Goal: Contribute content

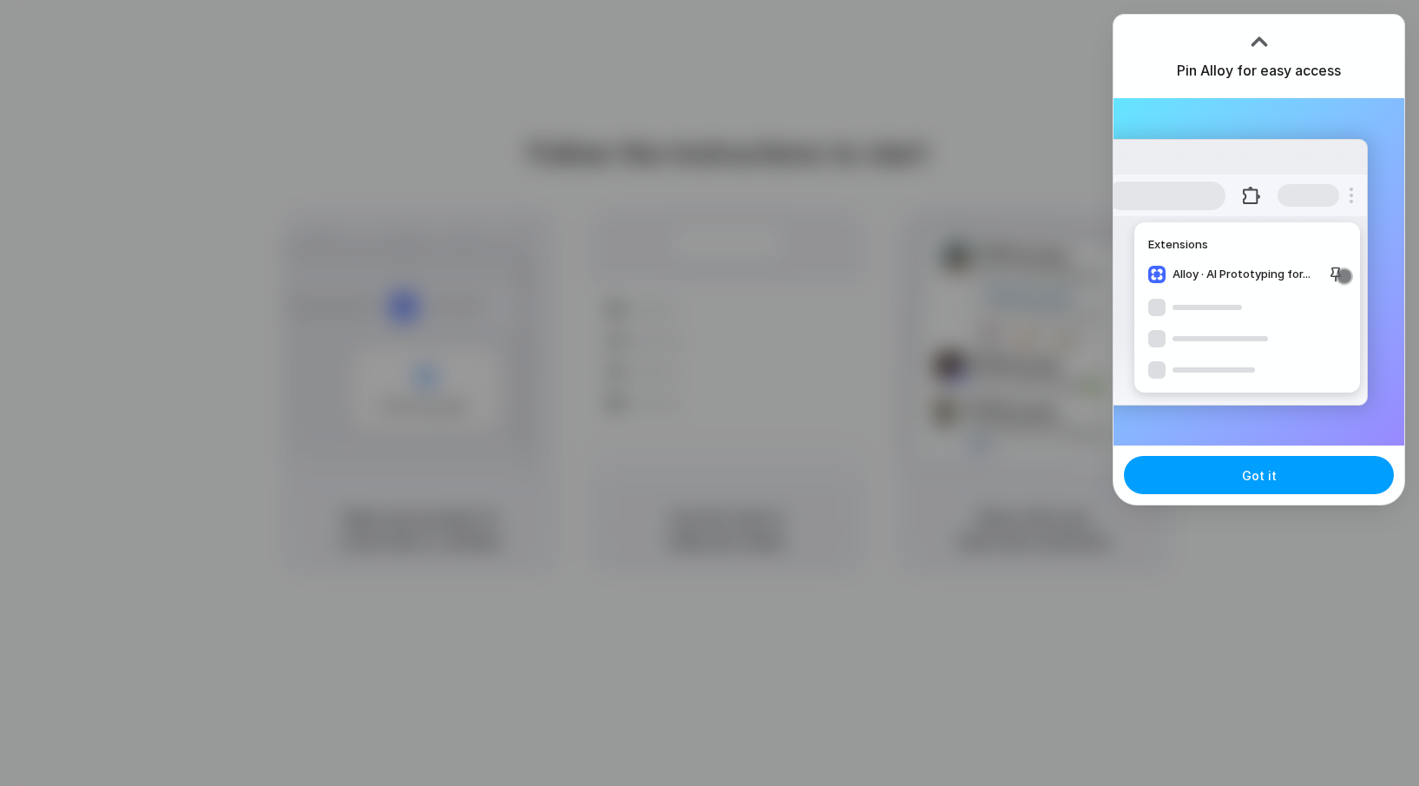
click at [1246, 482] on span "Got it" at bounding box center [1259, 475] width 35 height 18
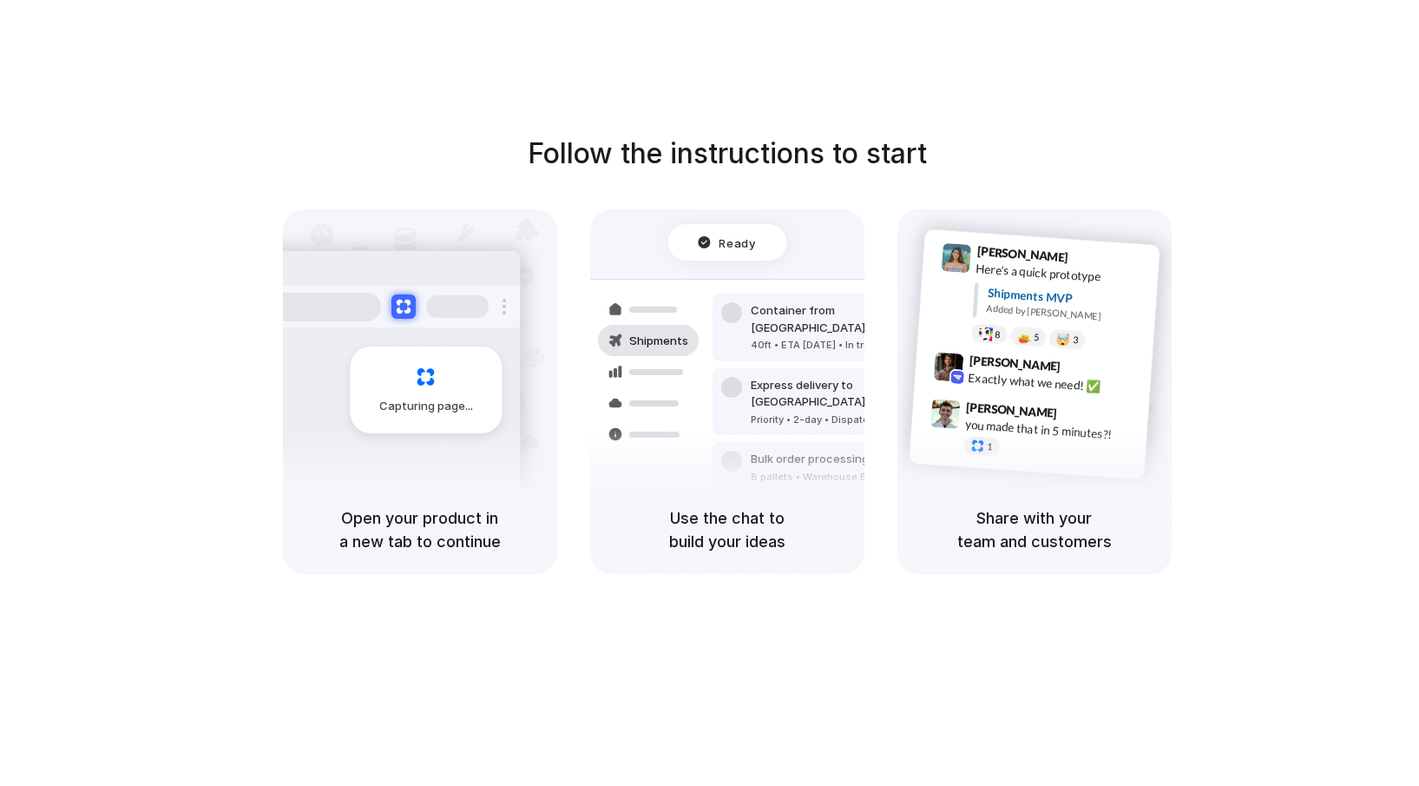
click at [1314, 98] on div "Follow the instructions to start Capturing page Open your product in a new tab …" at bounding box center [727, 410] width 1454 height 820
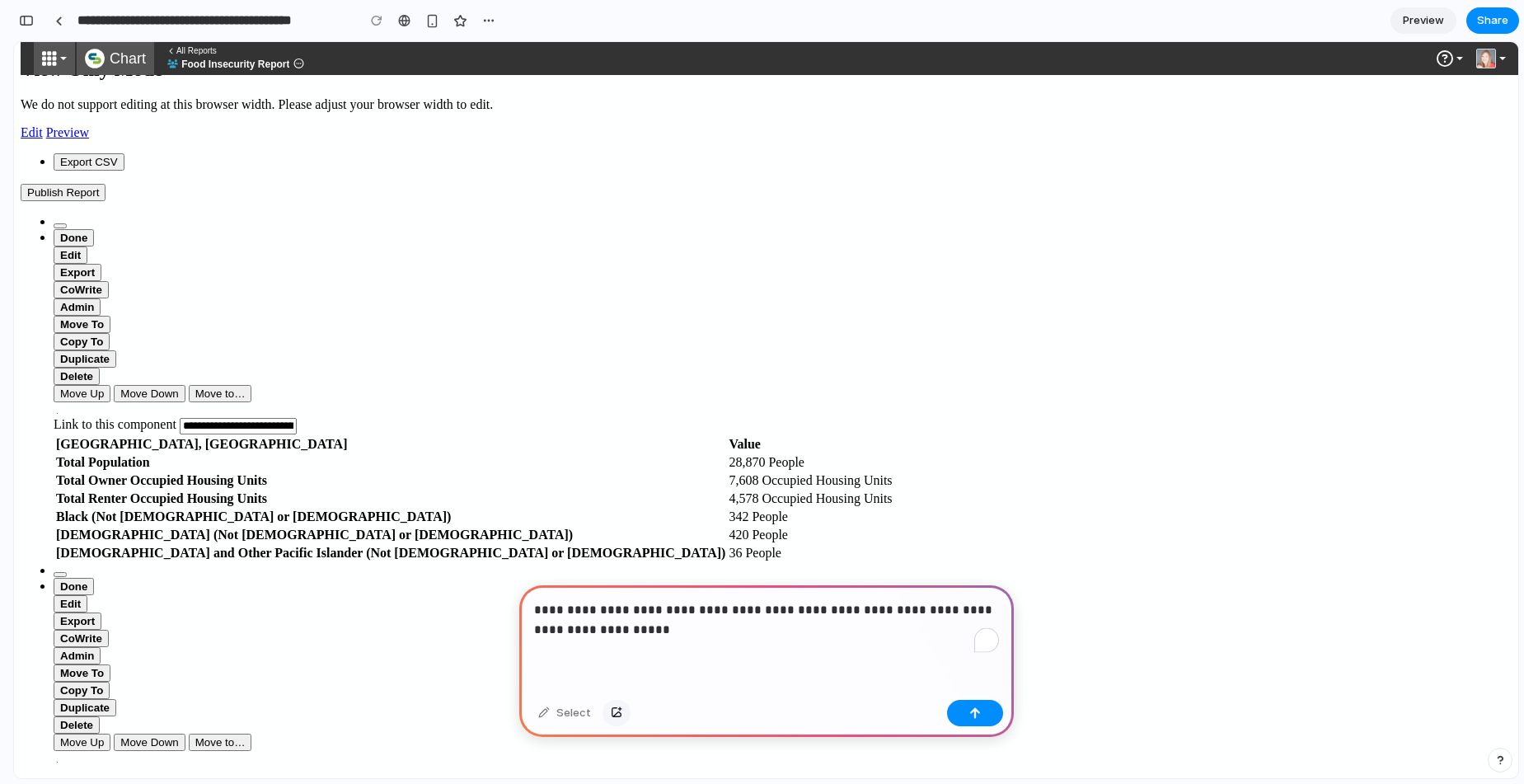
click at [612, 718] on button "button" at bounding box center [617, 713] width 28 height 27
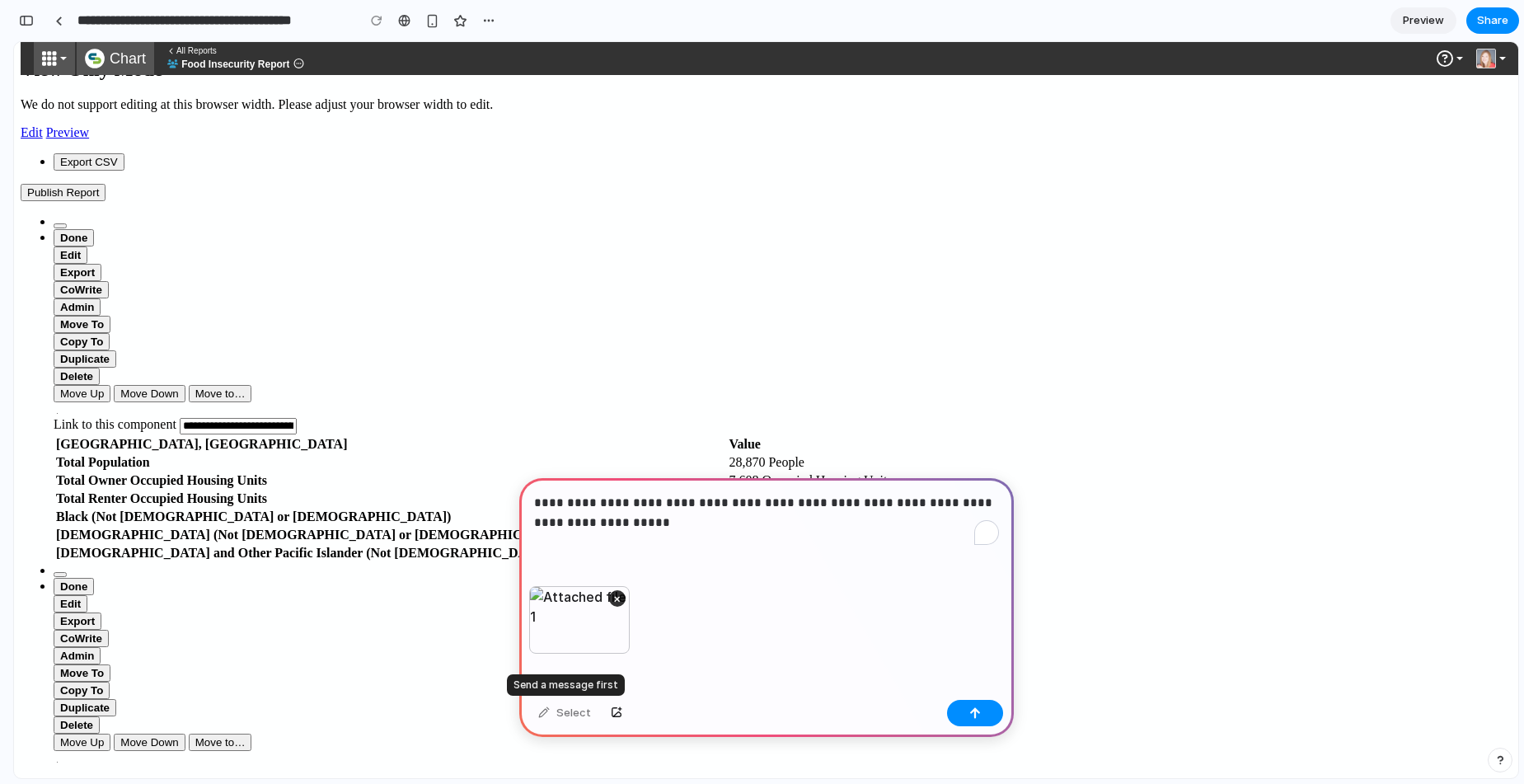
click at [549, 711] on div "Select" at bounding box center [564, 713] width 69 height 27
click at [985, 722] on button "button" at bounding box center [975, 713] width 56 height 27
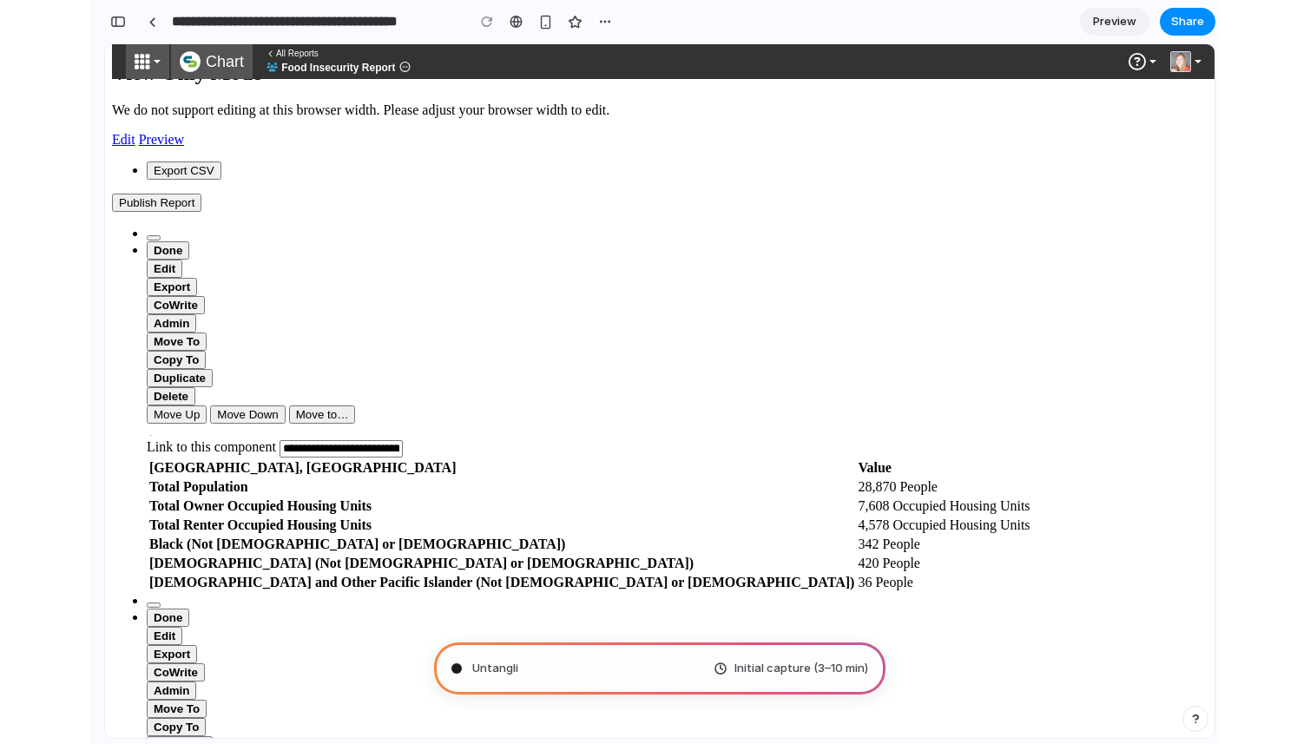
scroll to position [0, 16]
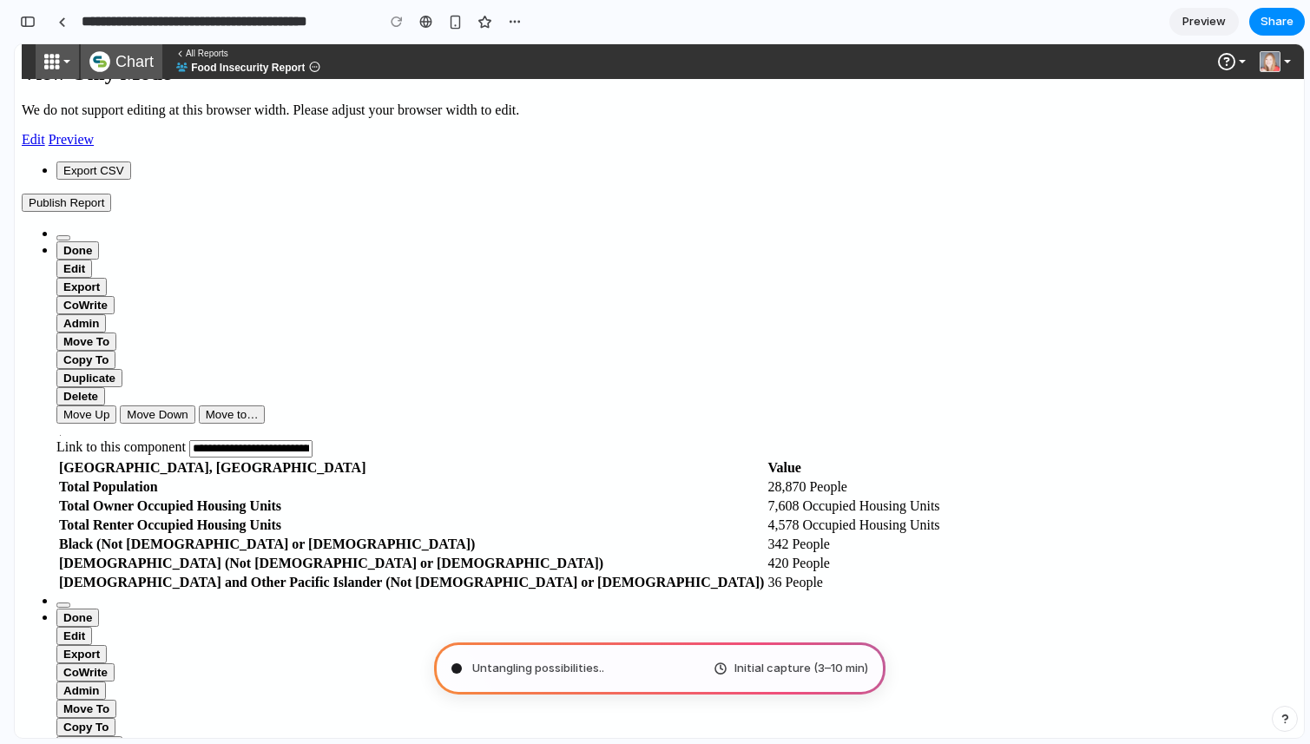
type input "**********"
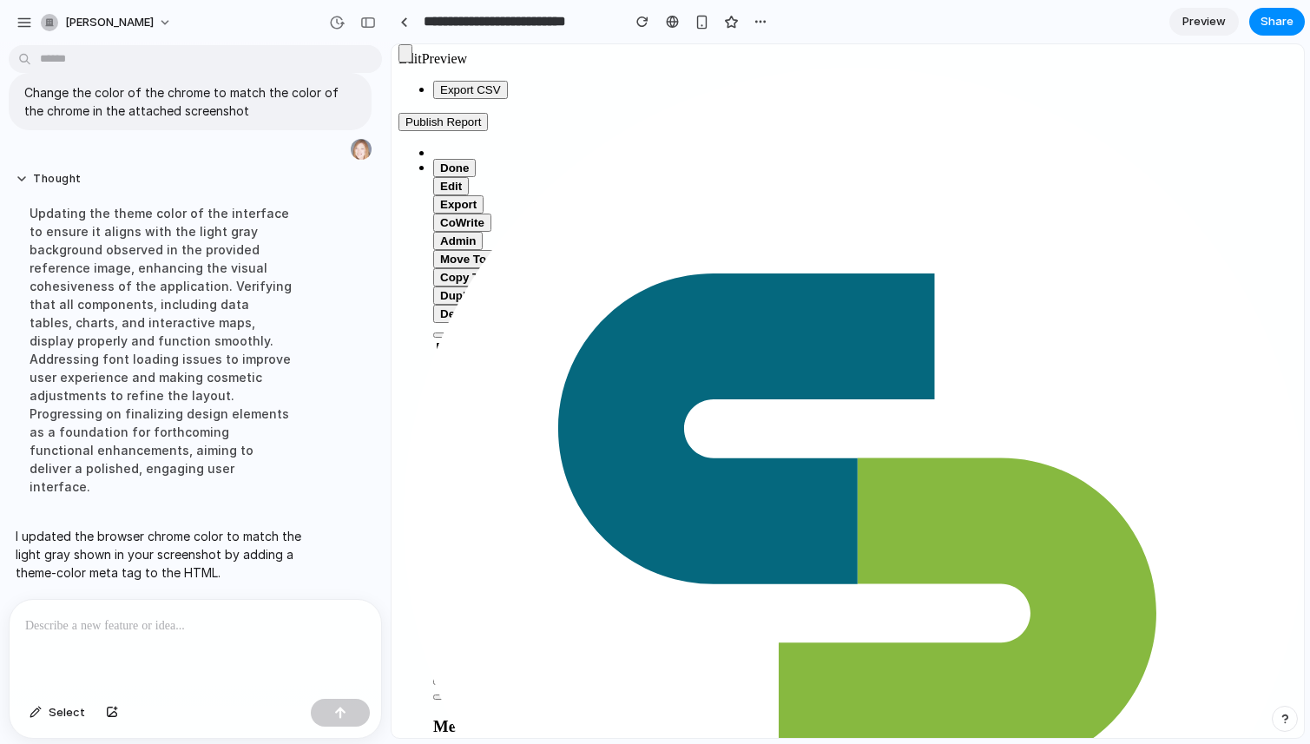
scroll to position [195, 0]
click at [641, 24] on div "button" at bounding box center [642, 22] width 12 height 12
click at [128, 630] on p at bounding box center [195, 626] width 340 height 21
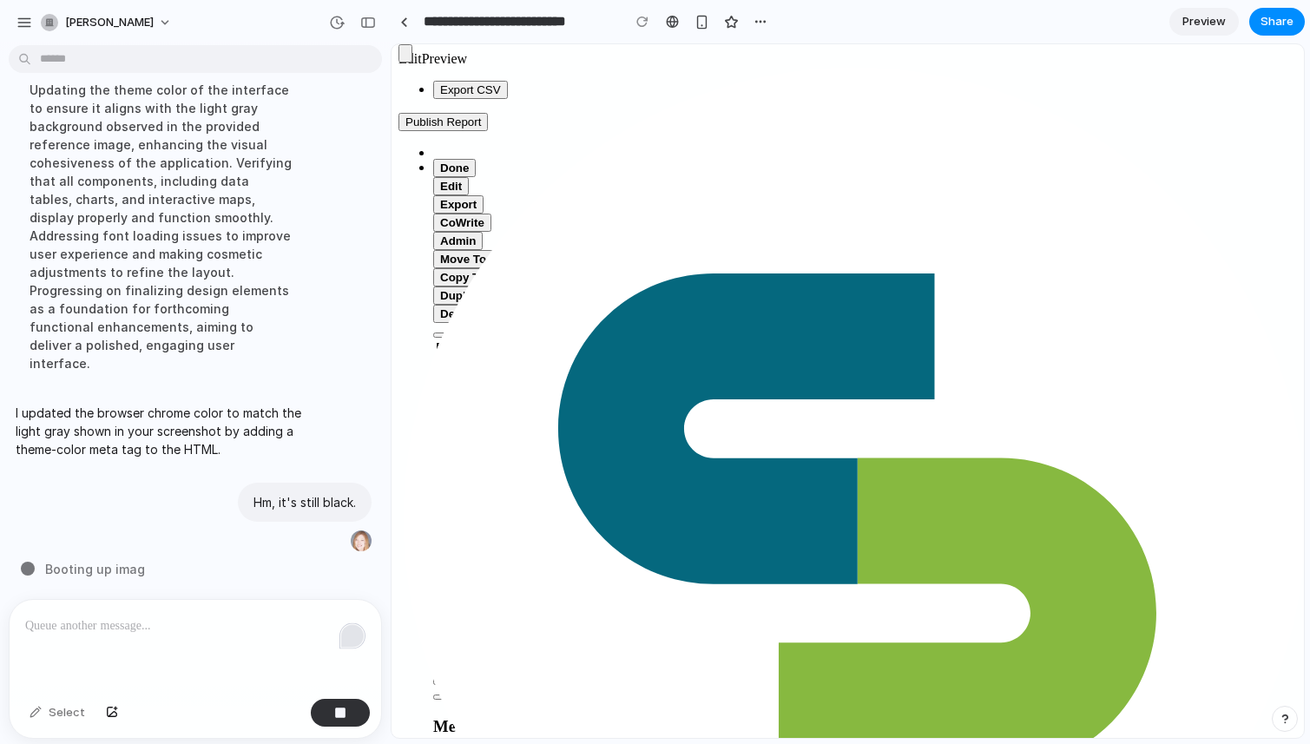
click at [352, 645] on div "Open Grammarly." at bounding box center [352, 635] width 23 height 23
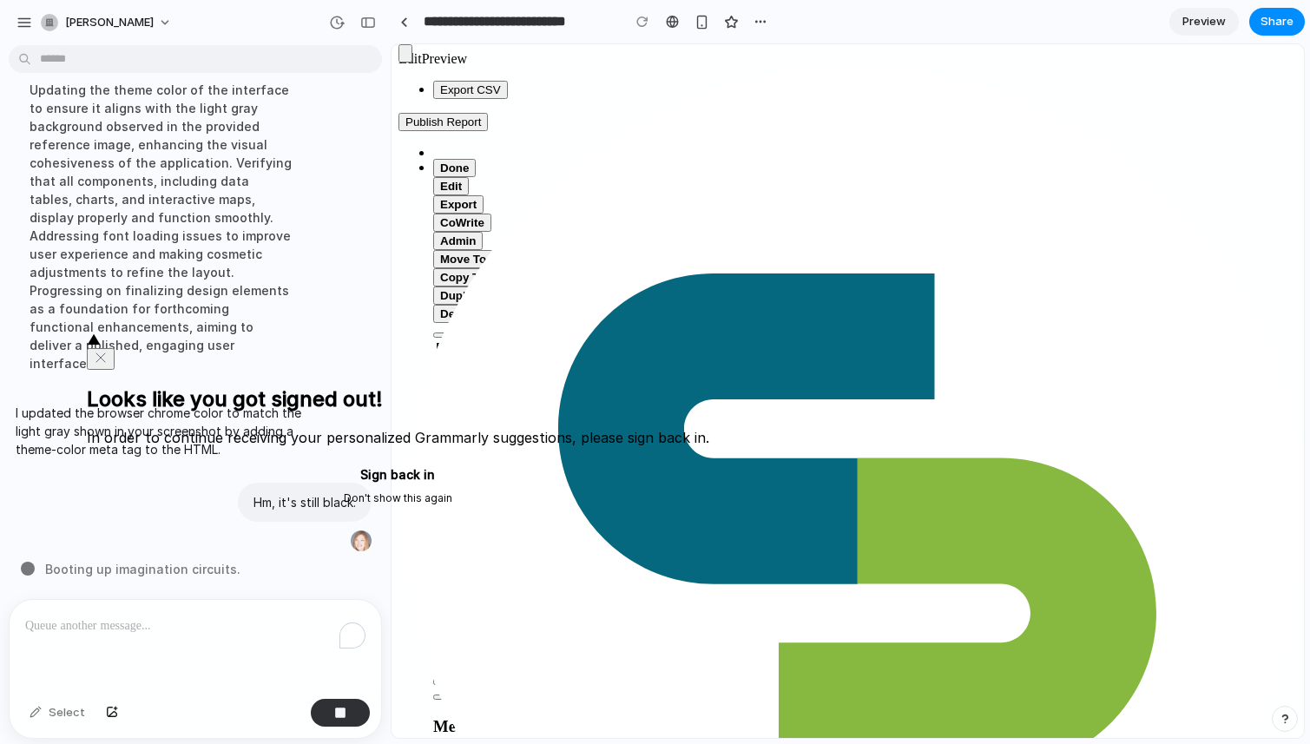
click at [243, 509] on button "Don't show this again" at bounding box center [398, 498] width 622 height 21
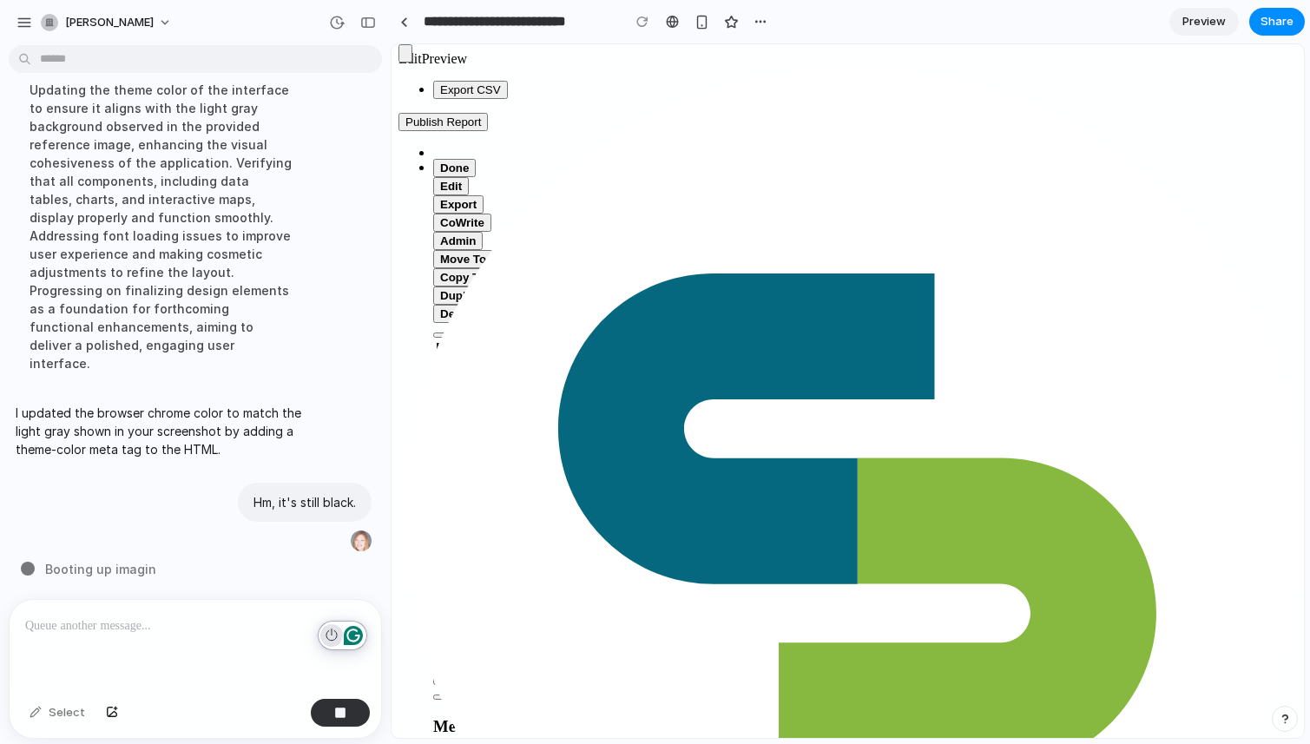
click at [330, 634] on icon "Turn off Grammarly on this website" at bounding box center [332, 635] width 12 height 13
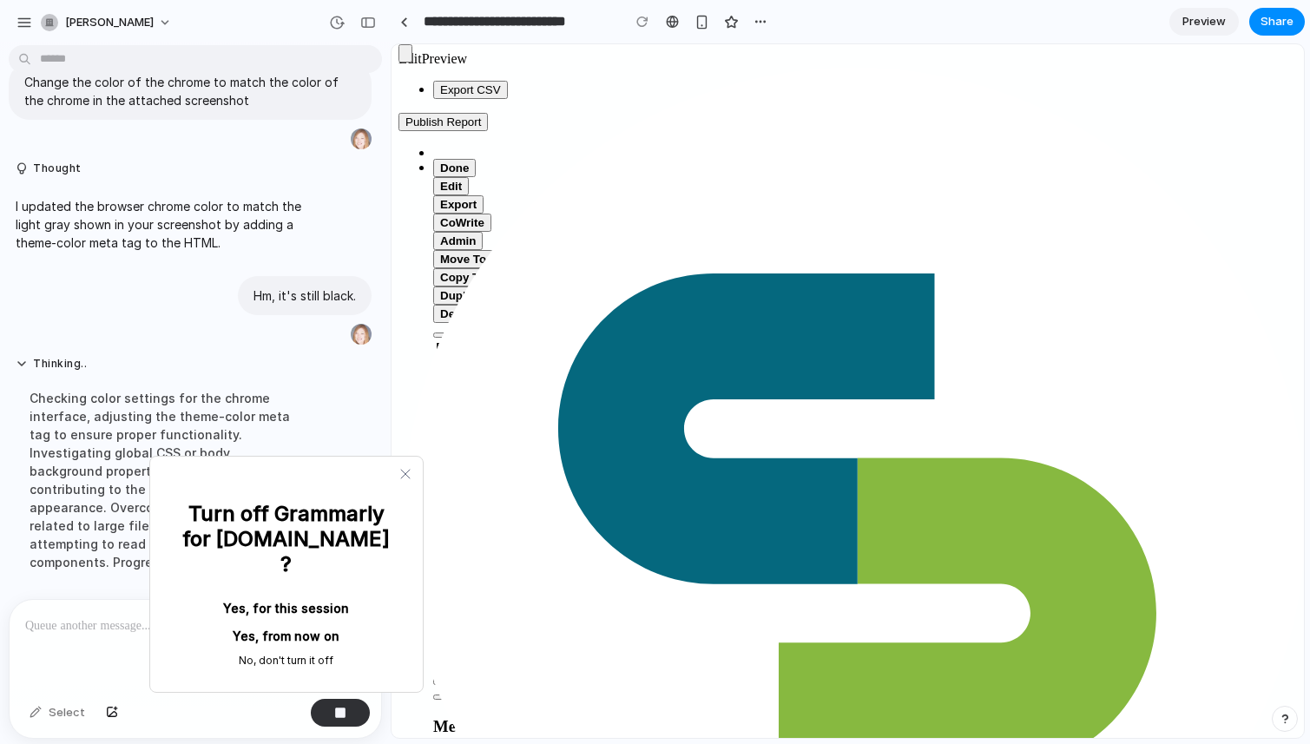
click at [295, 622] on button "Yes, from now on" at bounding box center [286, 636] width 217 height 28
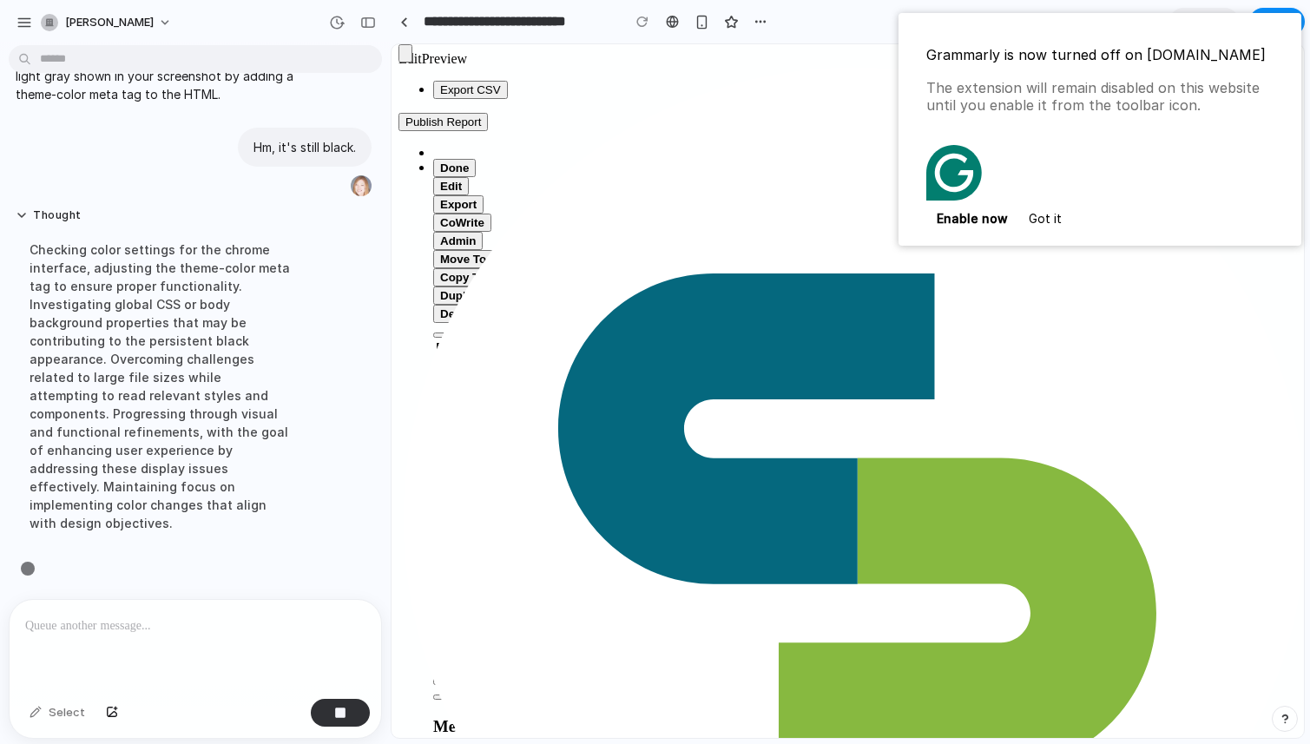
scroll to position [336, 0]
click at [1050, 204] on button "Got it" at bounding box center [1045, 218] width 54 height 28
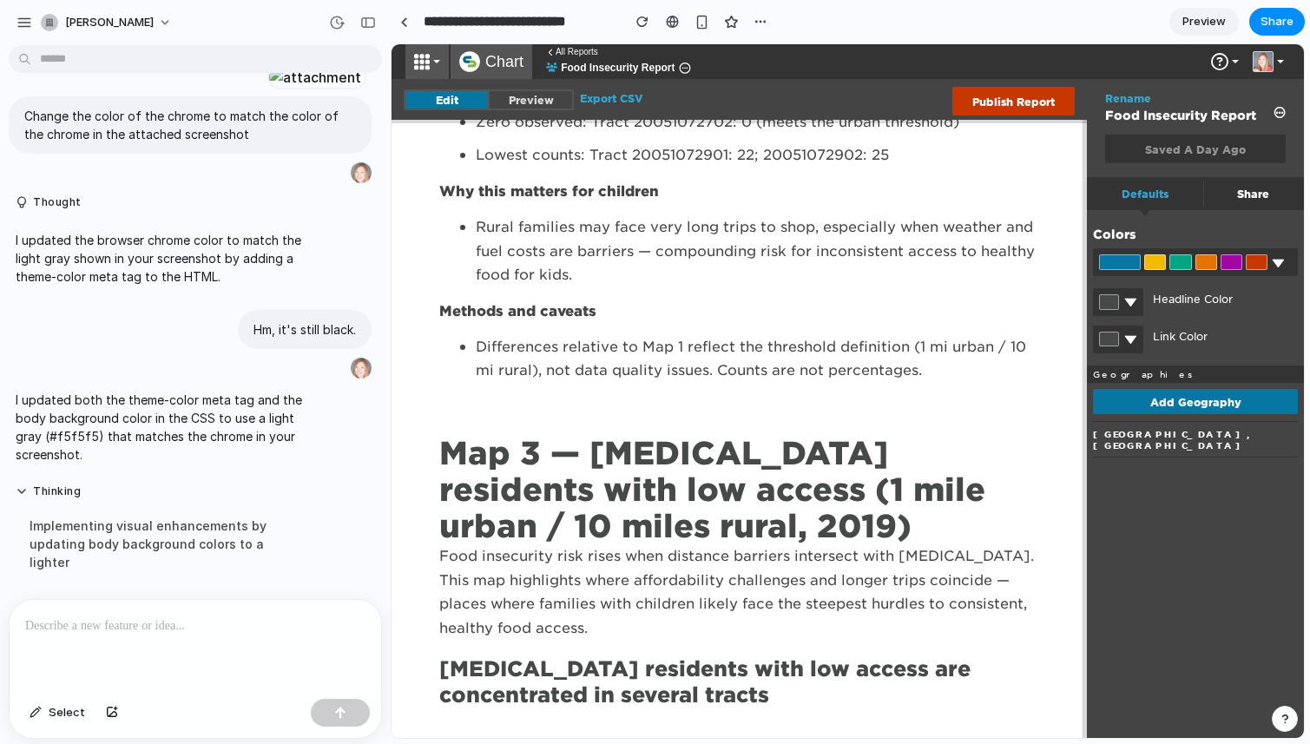
scroll to position [4307, 0]
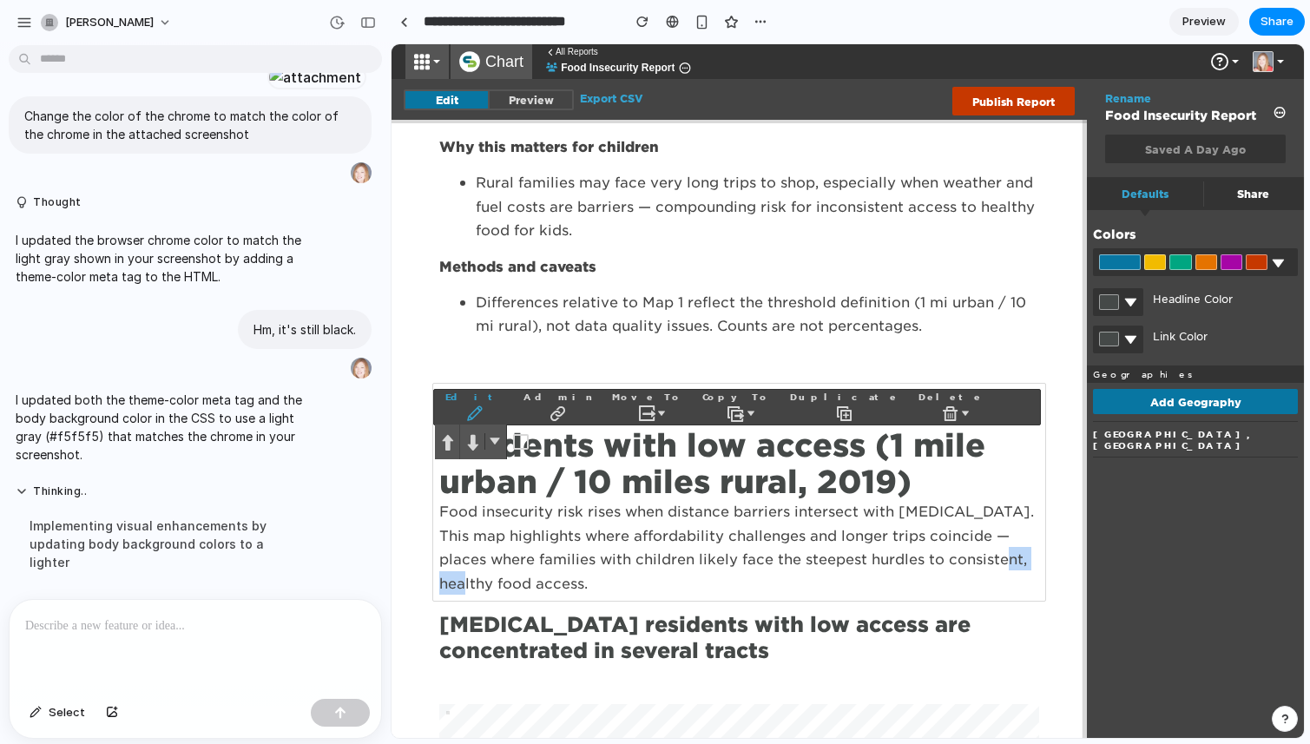
click at [504, 403] on span "button" at bounding box center [474, 412] width 58 height 19
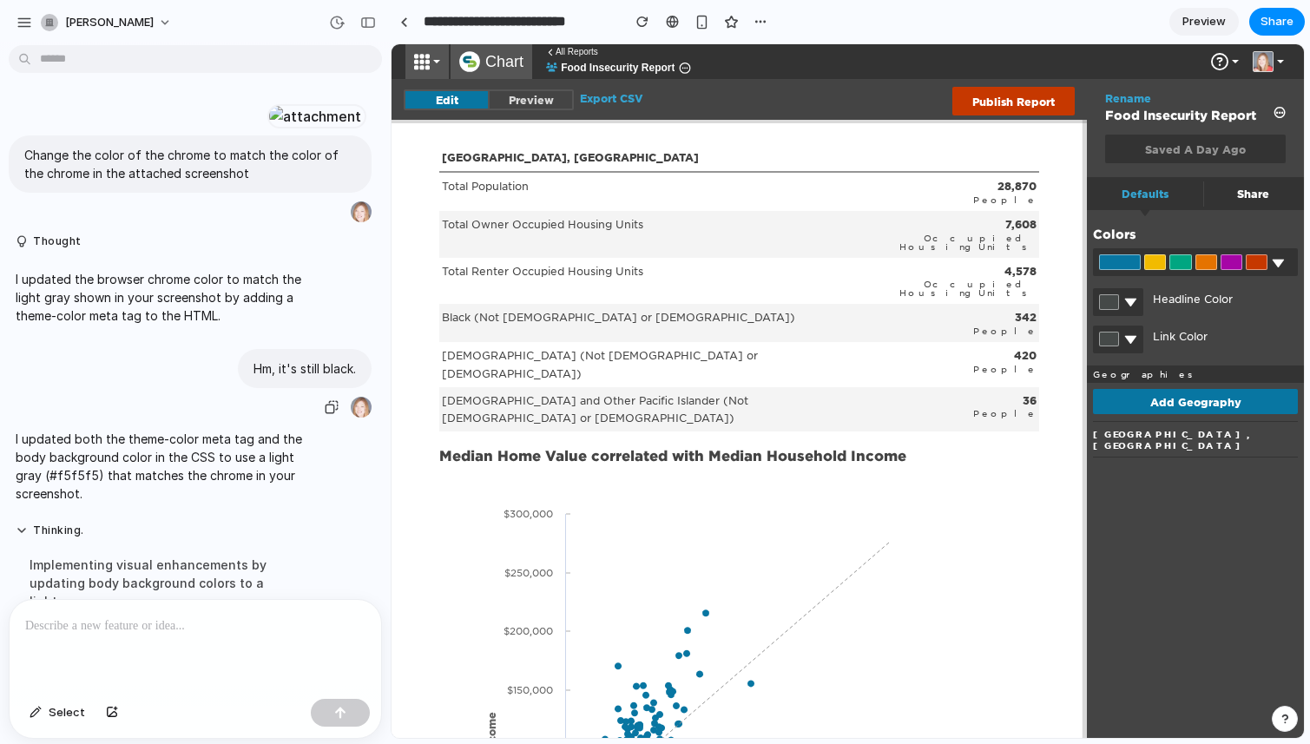
scroll to position [172, 0]
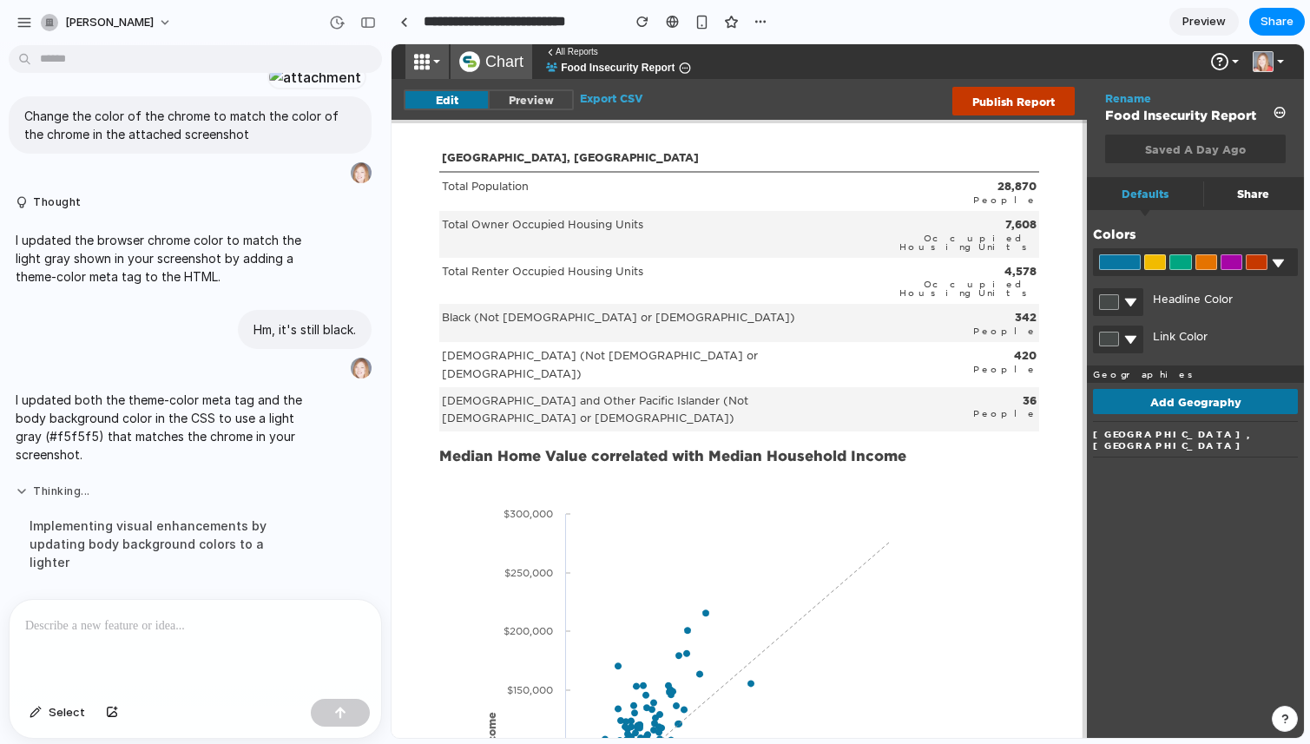
click at [17, 499] on button "Thinking ..." at bounding box center [161, 491] width 290 height 15
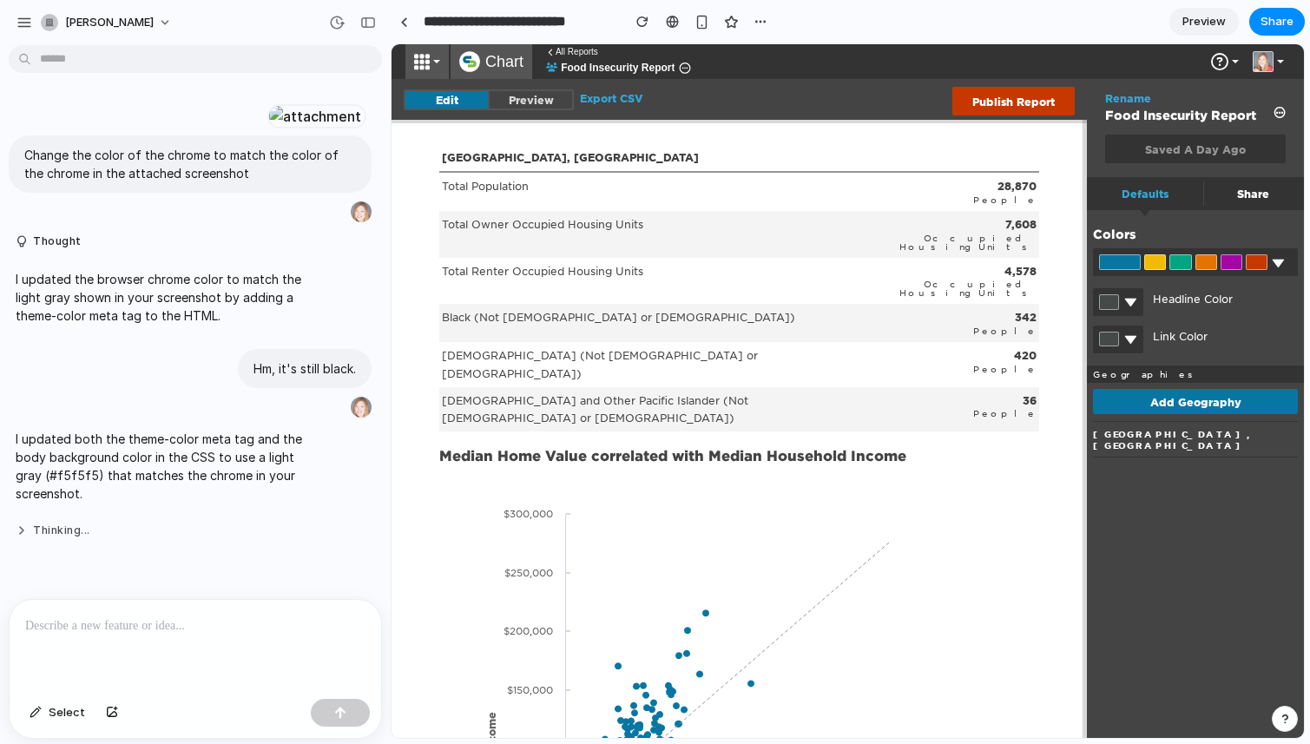
scroll to position [108, 0]
click at [40, 538] on button "Thinking" at bounding box center [161, 531] width 290 height 15
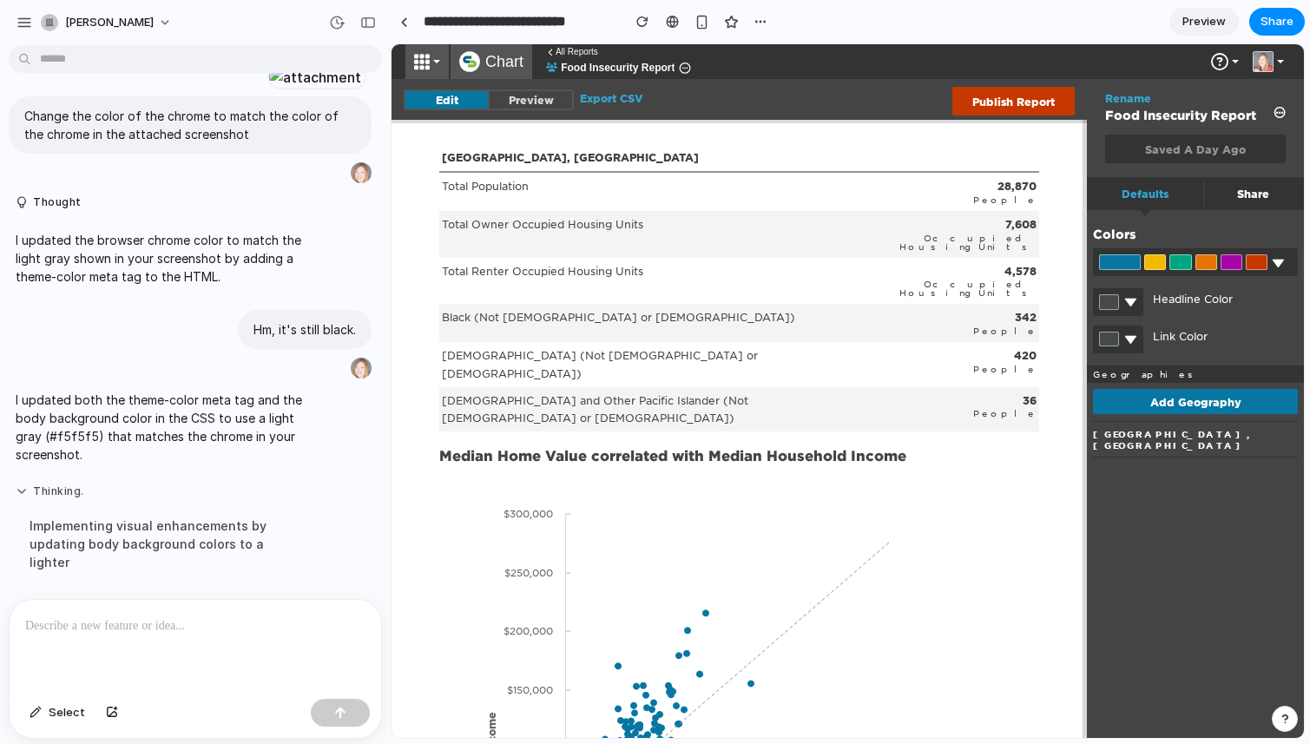
scroll to position [172, 0]
click at [131, 621] on p "To enrich screen reader interactions, please activate Accessibility in Grammarl…" at bounding box center [195, 626] width 340 height 21
click at [109, 620] on p "To enrich screen reader interactions, please activate Accessibility in Grammarl…" at bounding box center [195, 626] width 340 height 21
click at [636, 20] on div "button" at bounding box center [642, 22] width 12 height 12
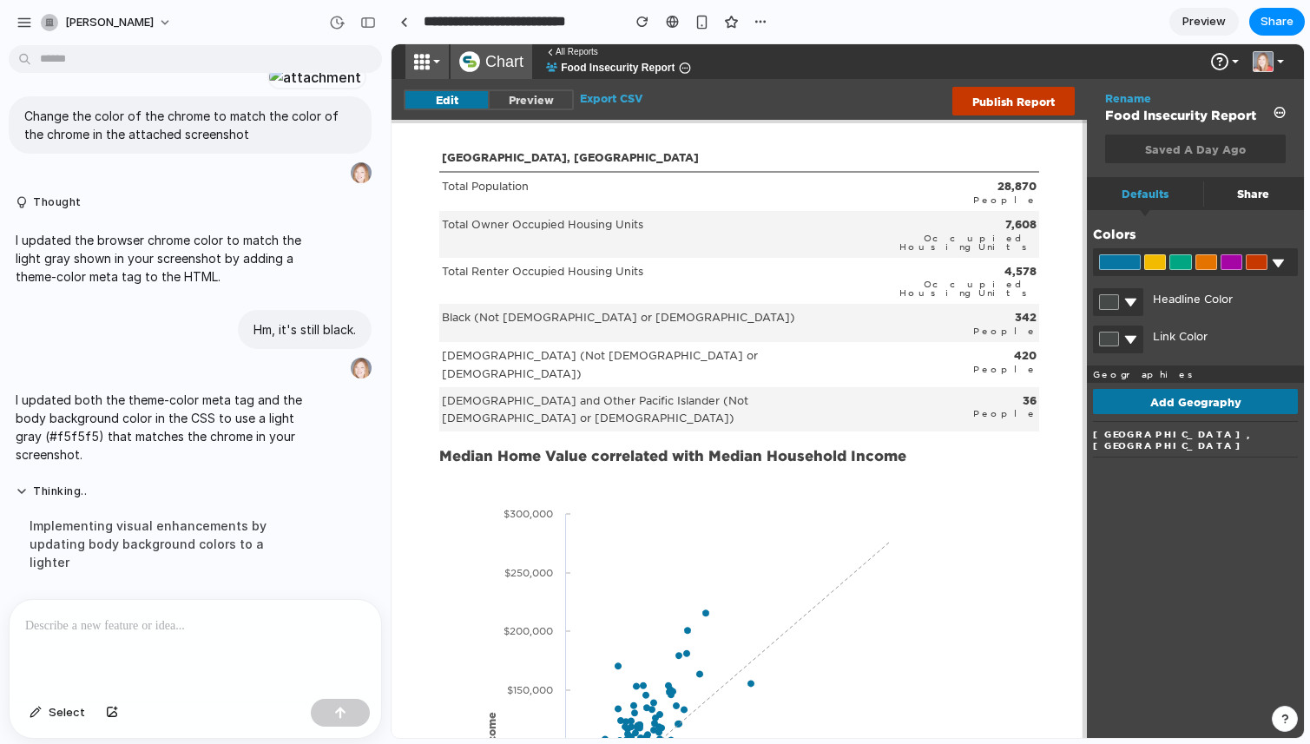
click at [81, 634] on p "To enrich screen reader interactions, please activate Accessibility in Grammarl…" at bounding box center [195, 626] width 340 height 21
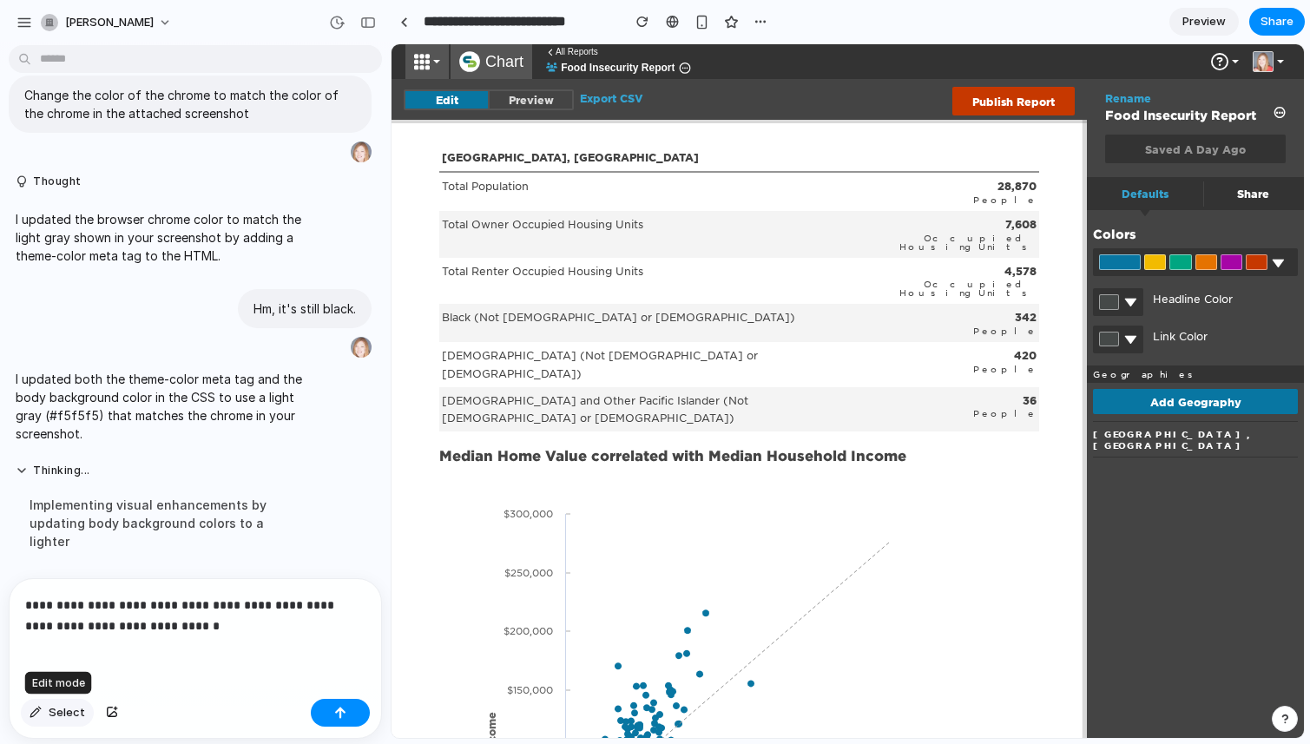
click at [75, 710] on span "Select" at bounding box center [67, 712] width 36 height 17
click at [63, 710] on span "Select" at bounding box center [67, 712] width 36 height 17
click at [109, 711] on div "button" at bounding box center [112, 713] width 12 height 10
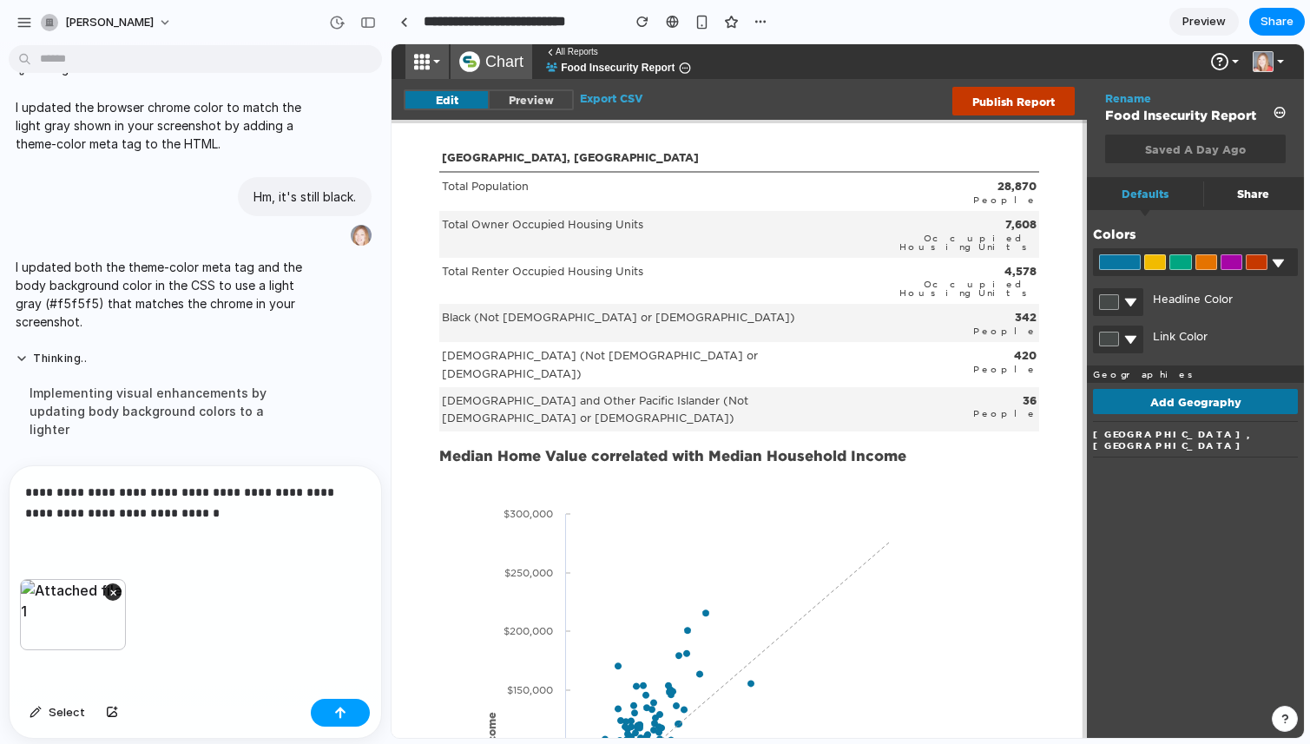
click at [322, 723] on button "button" at bounding box center [340, 713] width 59 height 28
